Goal: Information Seeking & Learning: Understand process/instructions

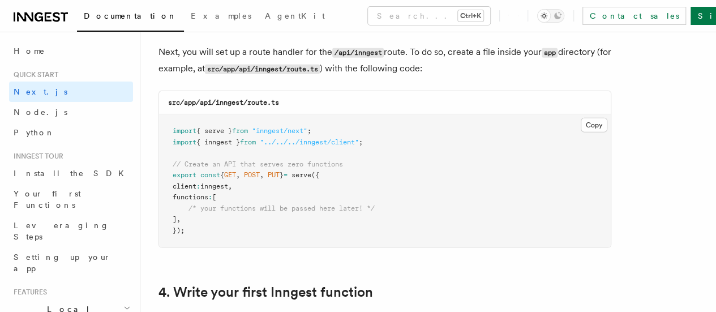
click at [256, 98] on code "src/app/api/inngest/route.ts" at bounding box center [223, 102] width 111 height 8
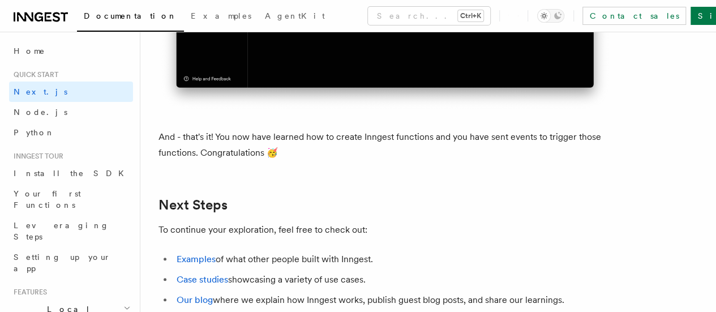
scroll to position [6944, 0]
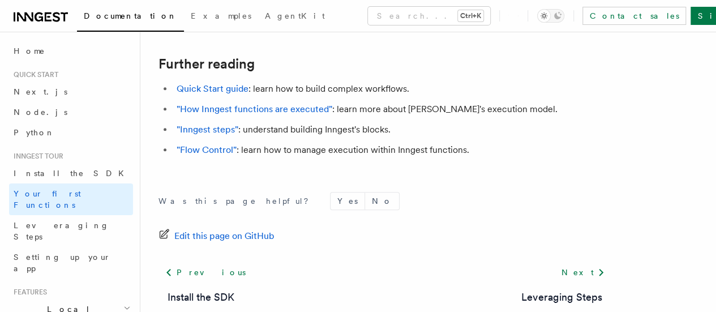
scroll to position [2533, 0]
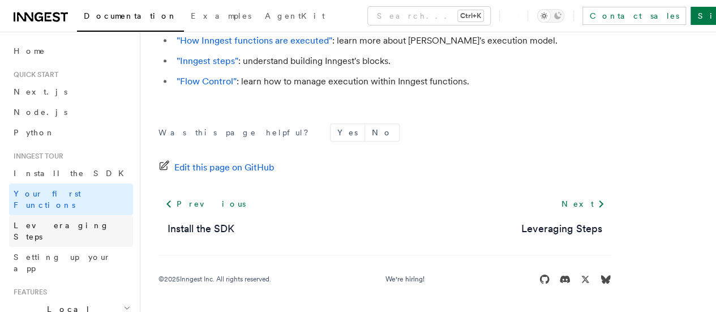
click at [78, 215] on link "Leveraging Steps" at bounding box center [71, 231] width 124 height 32
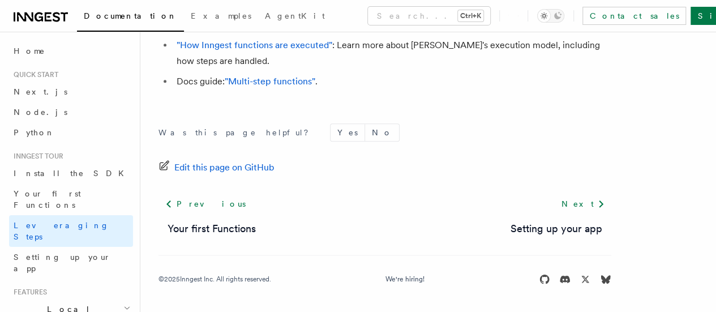
scroll to position [2783, 0]
click at [84, 247] on link "Setting up your app" at bounding box center [71, 263] width 124 height 32
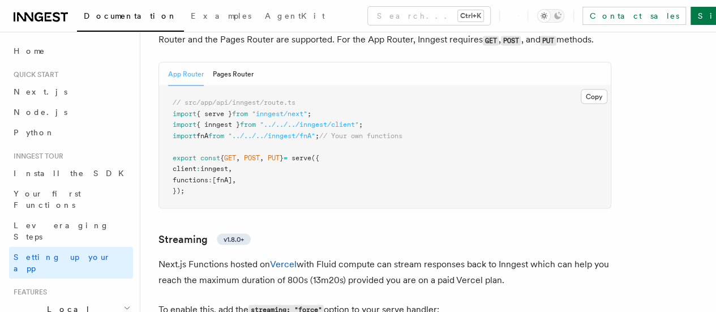
scroll to position [7235, 0]
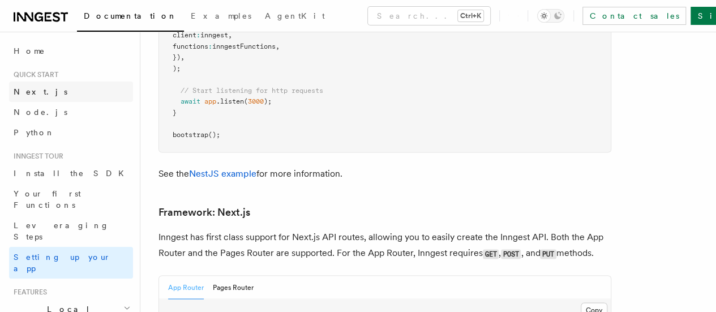
click at [47, 92] on link "Next.js" at bounding box center [71, 91] width 124 height 20
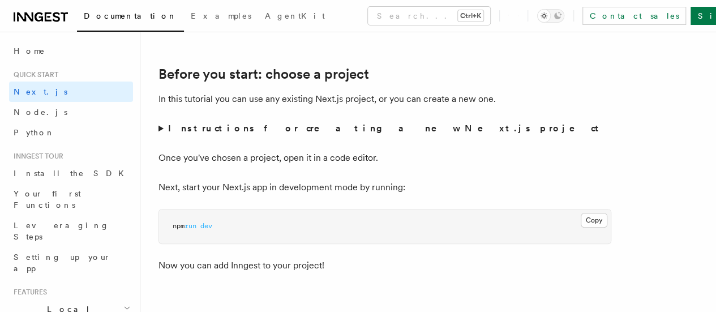
scroll to position [337, 0]
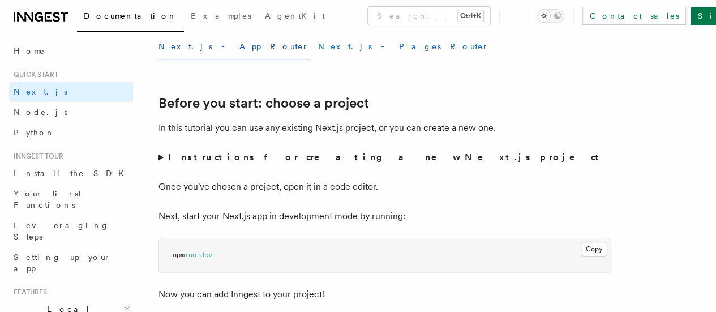
click at [318, 54] on button "Next.js - Pages Router" at bounding box center [403, 46] width 171 height 25
click at [189, 59] on button "Next.js - App Router" at bounding box center [233, 46] width 150 height 25
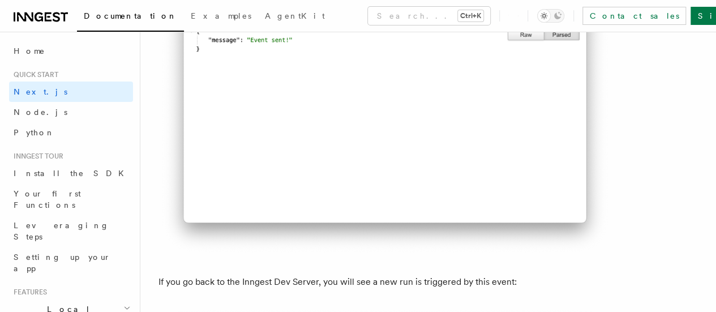
scroll to position [6463, 0]
